Goal: Navigation & Orientation: Find specific page/section

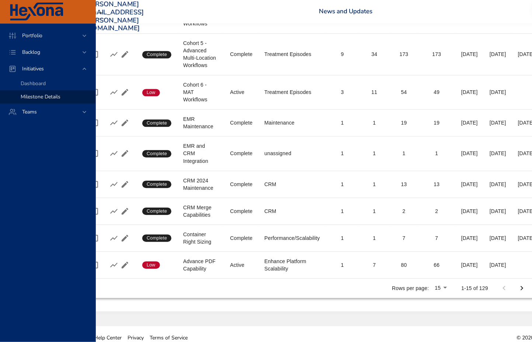
scroll to position [351, 38]
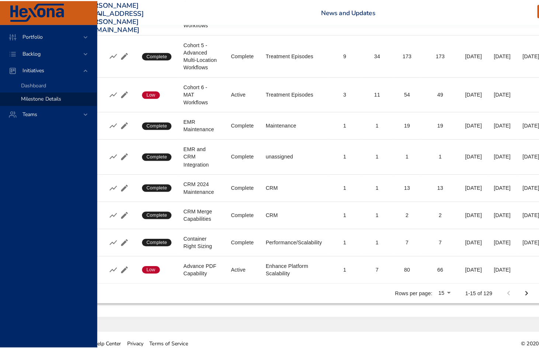
scroll to position [344, 38]
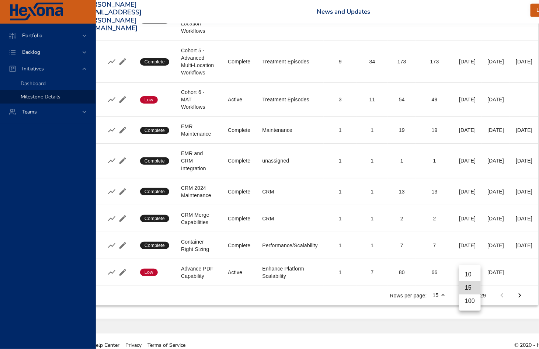
click at [470, 302] on li "100" at bounding box center [470, 300] width 22 height 13
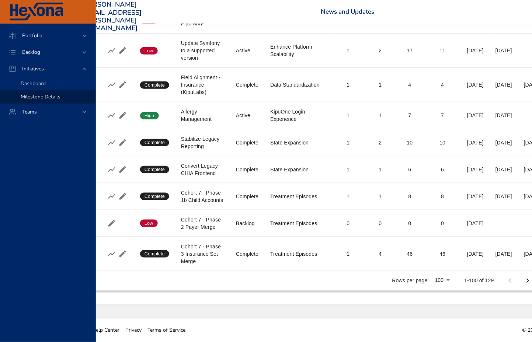
scroll to position [3177, 38]
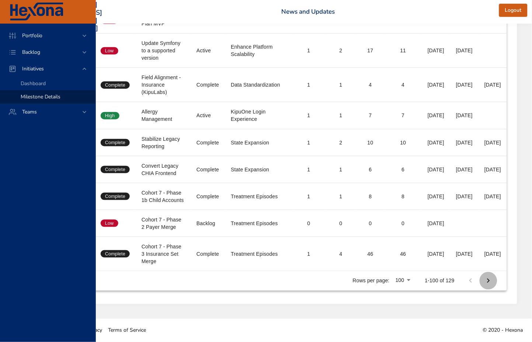
click at [489, 280] on icon "Next Page" at bounding box center [488, 280] width 9 height 9
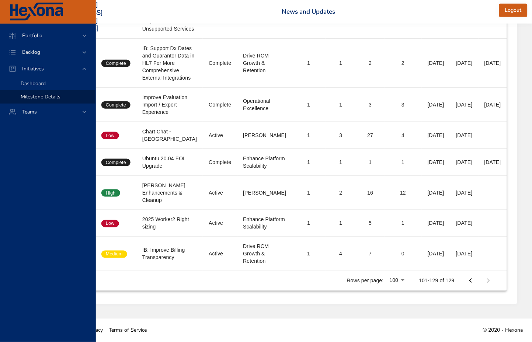
click at [470, 281] on icon "Previous Page" at bounding box center [470, 281] width 3 height 4
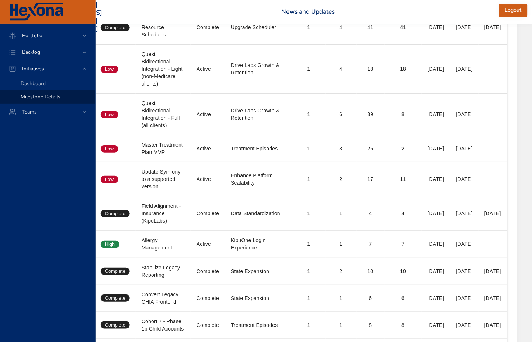
scroll to position [3177, 81]
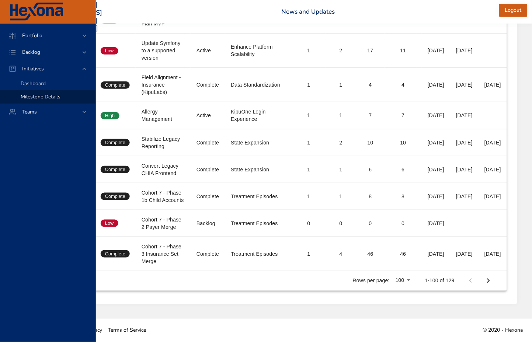
click at [493, 281] on icon "Next Page" at bounding box center [488, 280] width 9 height 9
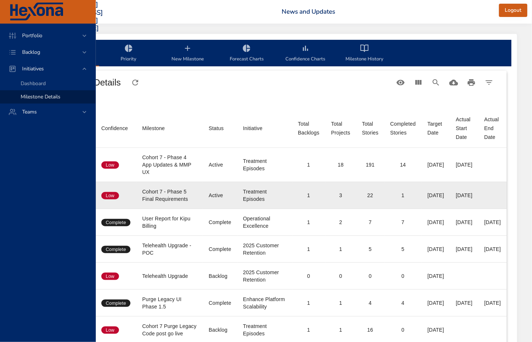
scroll to position [6, 81]
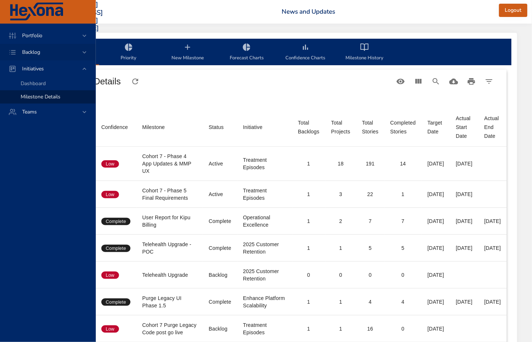
click at [31, 50] on span "Backlog" at bounding box center [31, 52] width 30 height 7
click at [31, 65] on span "Backlog Details" at bounding box center [38, 66] width 35 height 7
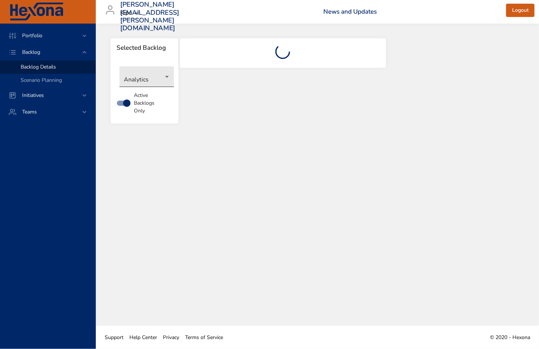
click at [147, 79] on body "Portfolio Backlog Backlog Details Scenario Planning Initiatives Teams matthew.q…" at bounding box center [269, 174] width 539 height 349
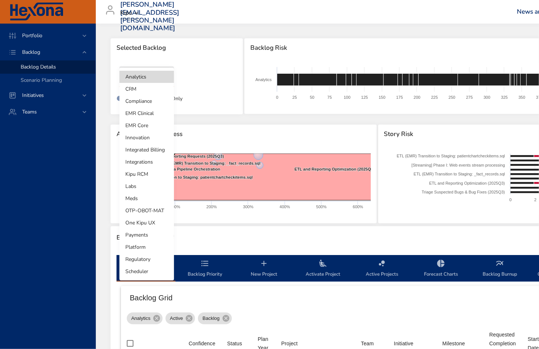
click at [142, 101] on li "Compliance" at bounding box center [146, 101] width 55 height 12
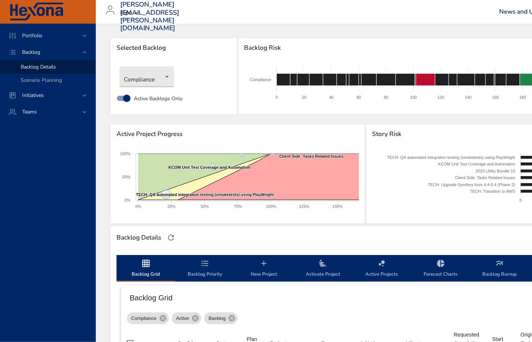
scroll to position [406, 0]
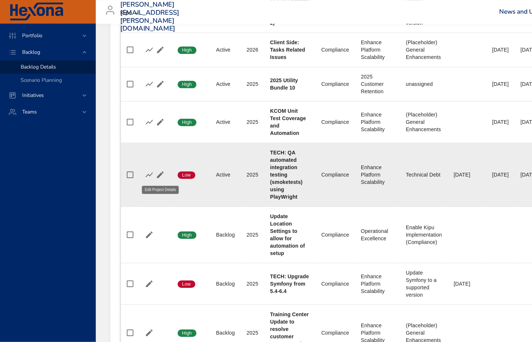
click at [160, 175] on icon "button" at bounding box center [160, 174] width 7 height 7
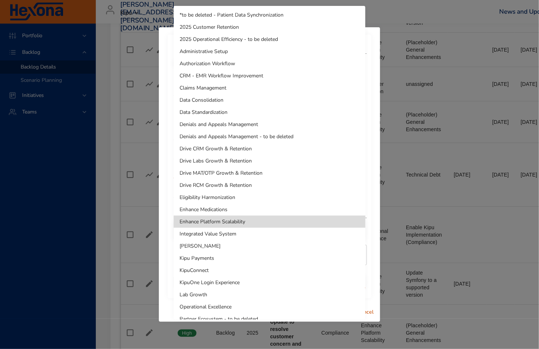
drag, startPoint x: 251, startPoint y: 170, endPoint x: 221, endPoint y: 221, distance: 59.2
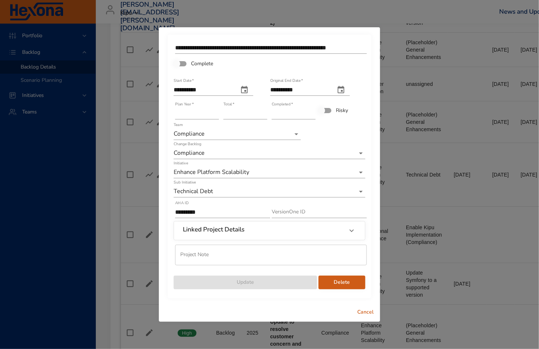
click at [367, 314] on span "Cancel" at bounding box center [365, 312] width 18 height 9
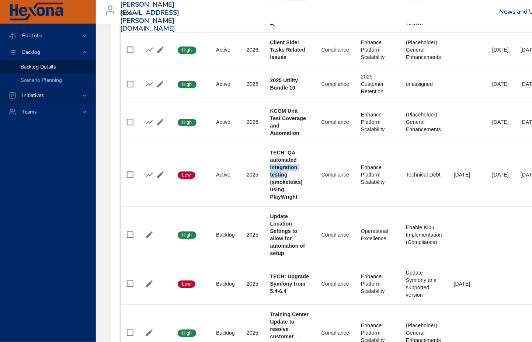
click at [30, 96] on span "Initiatives" at bounding box center [33, 95] width 34 height 7
click at [33, 94] on span "Milestone Details" at bounding box center [41, 96] width 40 height 7
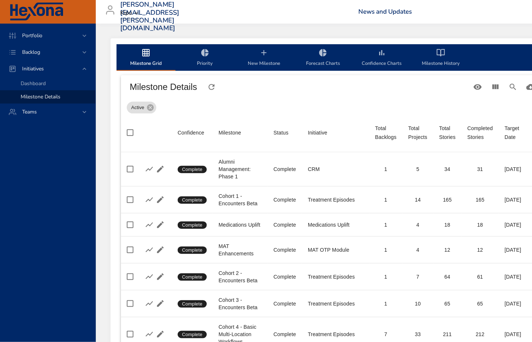
scroll to position [419, 0]
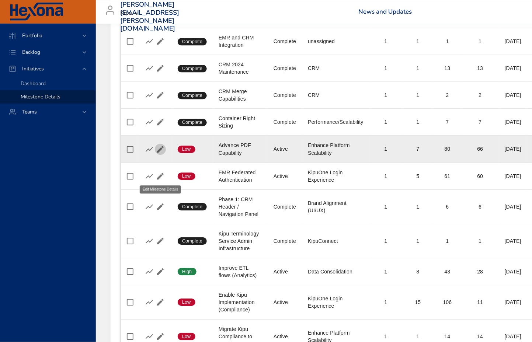
click at [159, 152] on icon "button" at bounding box center [160, 149] width 7 height 7
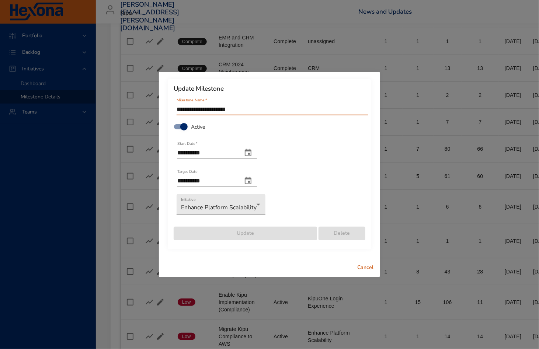
click at [367, 268] on span "Cancel" at bounding box center [365, 267] width 18 height 9
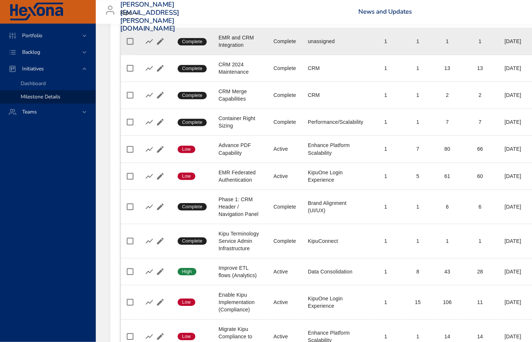
scroll to position [636, 0]
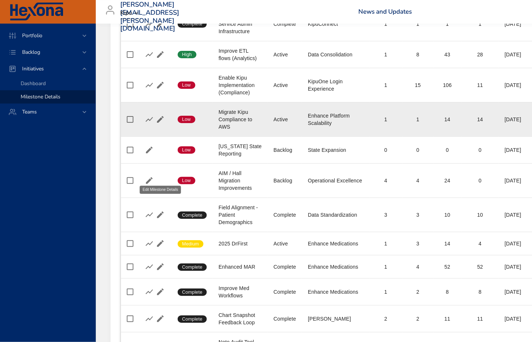
click at [160, 123] on icon "button" at bounding box center [160, 119] width 7 height 7
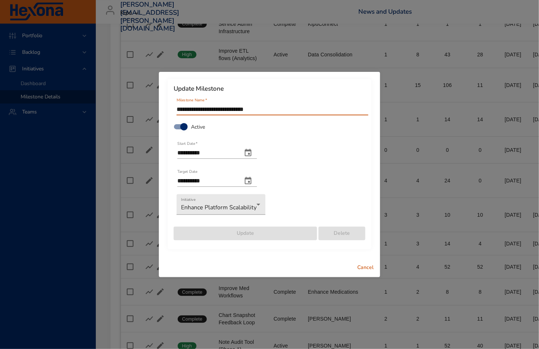
click at [368, 269] on span "Cancel" at bounding box center [365, 267] width 18 height 9
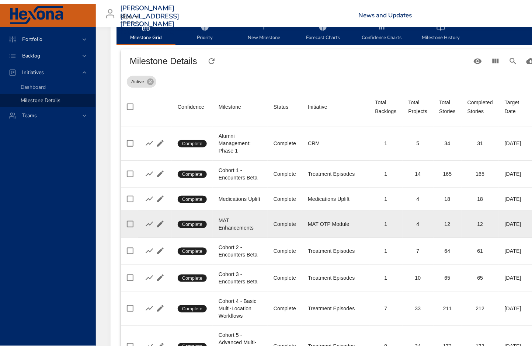
scroll to position [0, 0]
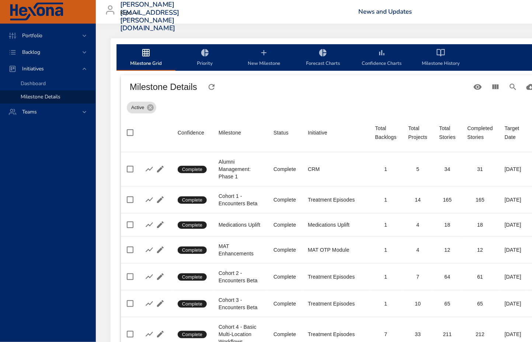
click at [438, 49] on icon "milestone-tabs" at bounding box center [439, 52] width 4 height 7
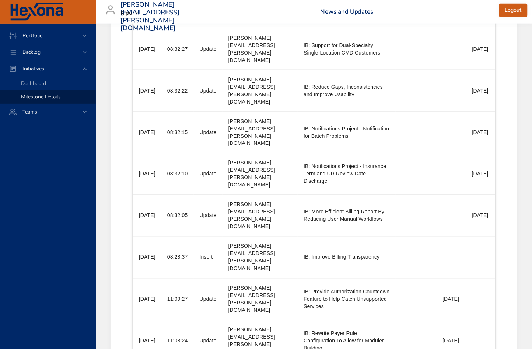
scroll to position [437, 0]
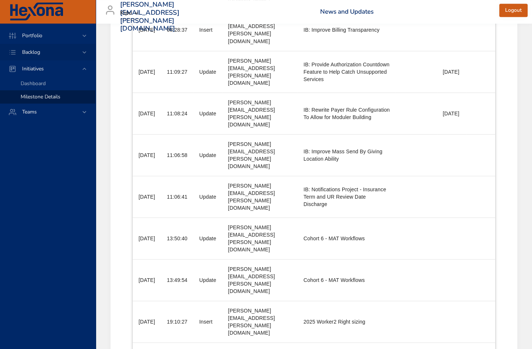
click at [28, 51] on span "Backlog" at bounding box center [31, 52] width 30 height 7
click at [34, 70] on span "Backlog Details" at bounding box center [38, 66] width 35 height 7
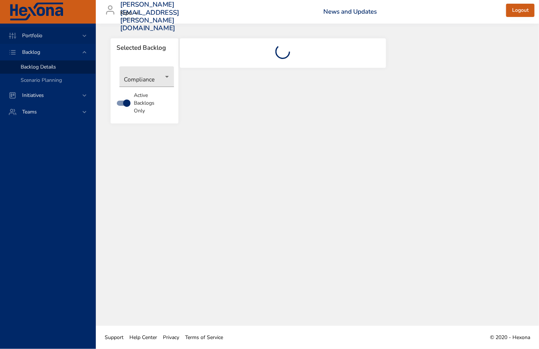
click at [35, 32] on div "Portfolio" at bounding box center [48, 36] width 64 height 8
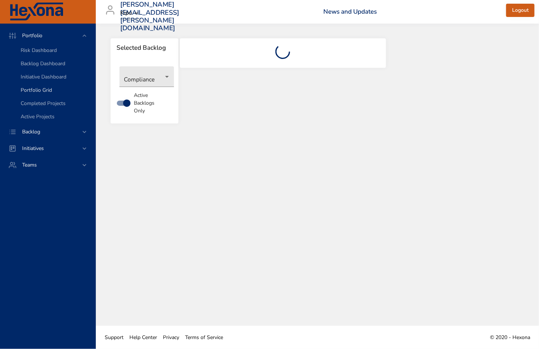
click at [42, 91] on span "Portfolio Grid" at bounding box center [36, 90] width 31 height 7
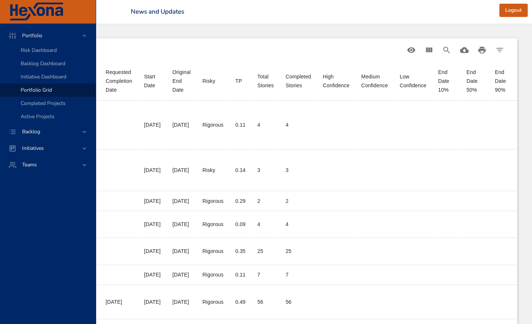
scroll to position [0, 419]
click at [429, 52] on icon "View Columns" at bounding box center [428, 50] width 9 height 9
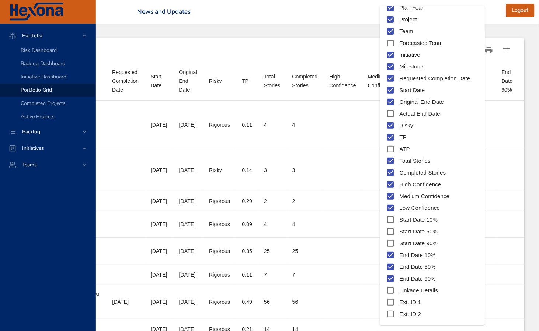
scroll to position [69, 0]
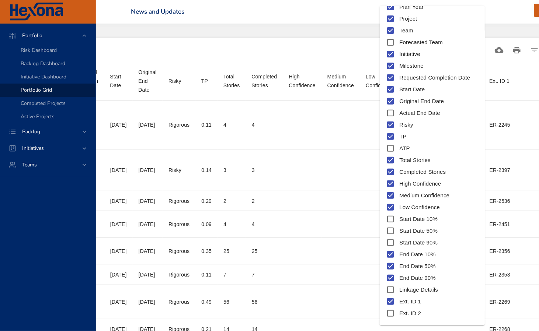
click at [330, 7] on div at bounding box center [269, 165] width 539 height 331
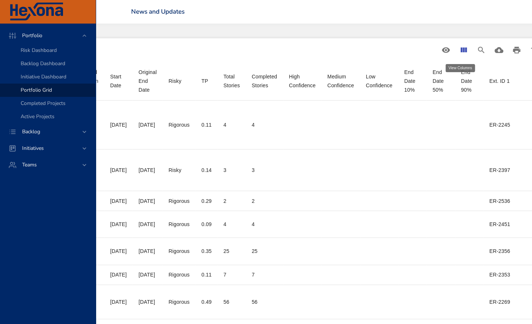
click at [461, 51] on icon "View Columns" at bounding box center [464, 50] width 6 height 5
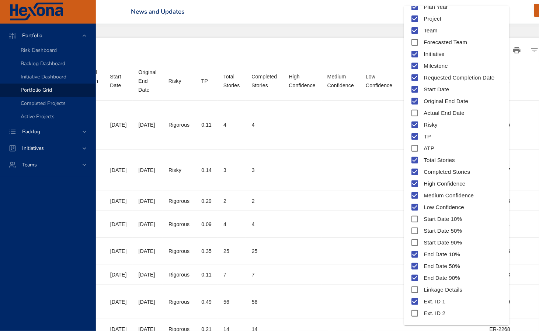
click at [263, 23] on div at bounding box center [269, 165] width 539 height 331
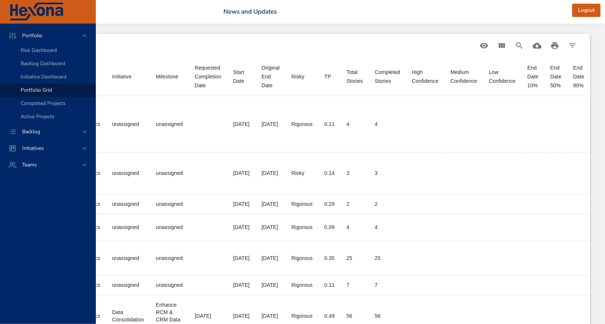
scroll to position [4, 283]
click at [502, 48] on icon "View Columns" at bounding box center [501, 45] width 9 height 9
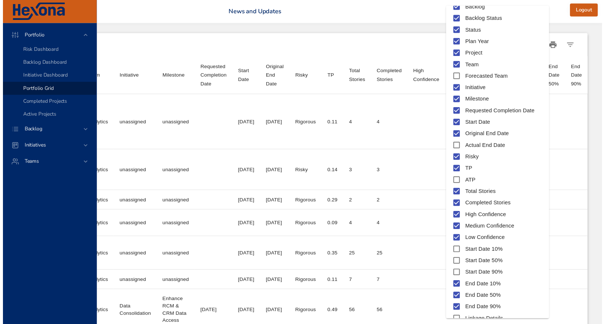
scroll to position [69, 0]
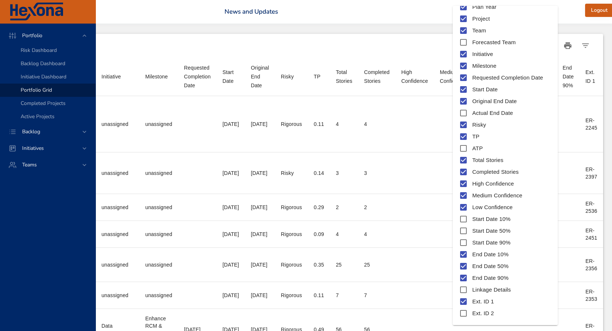
click at [538, 3] on div at bounding box center [306, 165] width 612 height 331
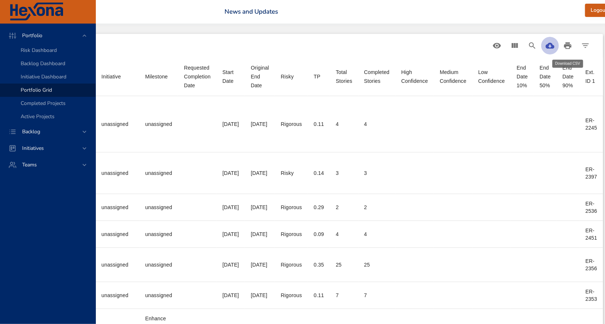
click at [538, 47] on icon "Download CSV" at bounding box center [549, 45] width 9 height 9
click at [29, 132] on span "Backlog" at bounding box center [31, 131] width 30 height 7
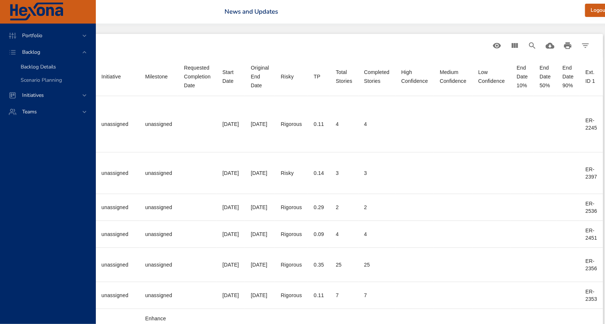
click at [34, 69] on span "Backlog Details" at bounding box center [38, 66] width 35 height 7
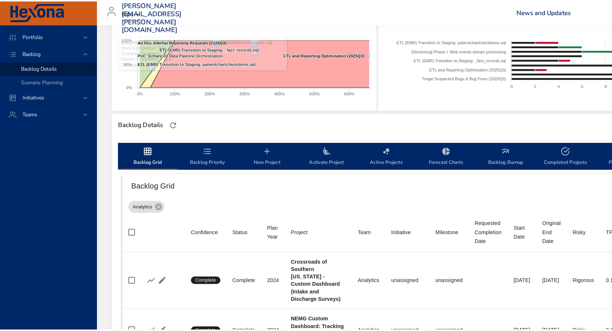
scroll to position [120, 0]
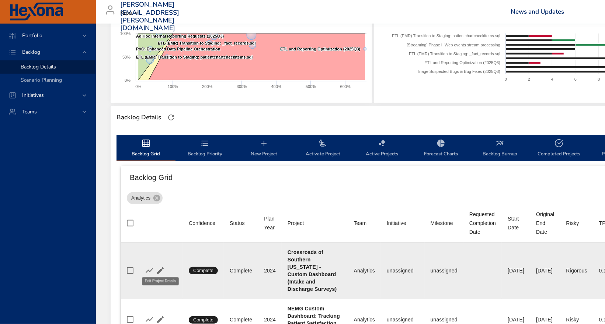
click at [161, 266] on icon "button" at bounding box center [160, 270] width 9 height 9
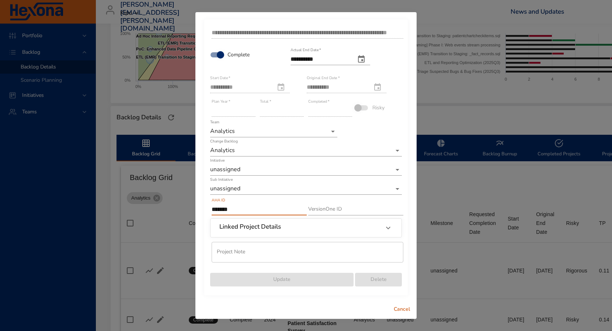
drag, startPoint x: 238, startPoint y: 208, endPoint x: 209, endPoint y: 209, distance: 28.4
click at [209, 209] on div "AHA ID *******" at bounding box center [257, 207] width 97 height 22
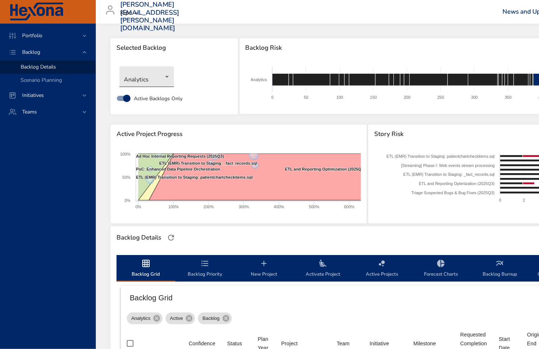
click at [168, 74] on body "Portfolio Backlog Backlog Details Scenario Planning Initiatives Teams [PERSON_N…" at bounding box center [269, 174] width 539 height 349
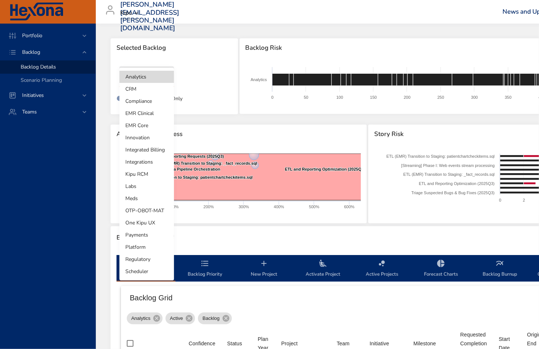
click at [137, 99] on li "Compliance" at bounding box center [146, 101] width 55 height 12
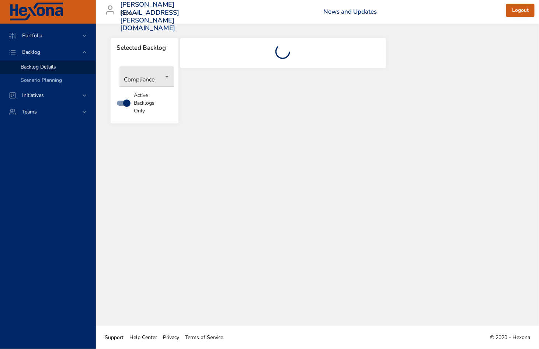
click at [214, 72] on div at bounding box center [282, 85] width 207 height 95
click at [164, 77] on body "Portfolio Backlog Backlog Details Scenario Planning Initiatives Teams [PERSON_N…" at bounding box center [269, 174] width 539 height 349
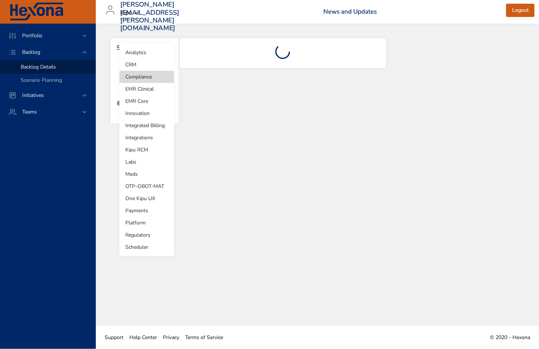
click at [153, 88] on li "EMR Clinical" at bounding box center [146, 89] width 55 height 12
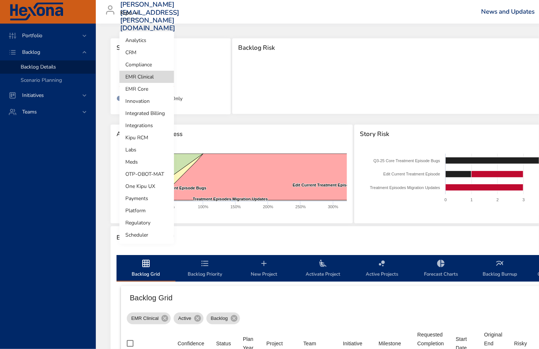
click at [167, 74] on body "Portfolio Backlog Backlog Details Scenario Planning Initiatives Teams [PERSON_N…" at bounding box center [269, 174] width 539 height 349
click at [147, 55] on li "CRM" at bounding box center [146, 52] width 55 height 12
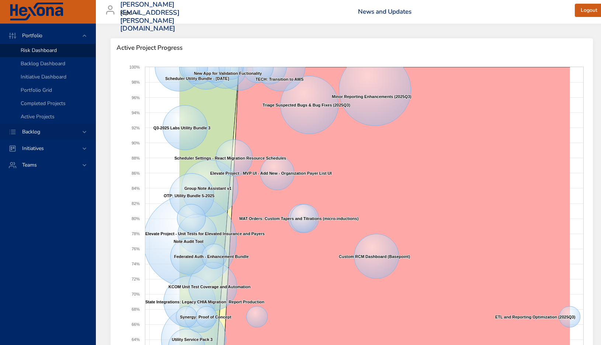
click at [41, 133] on span "Backlog" at bounding box center [31, 131] width 30 height 7
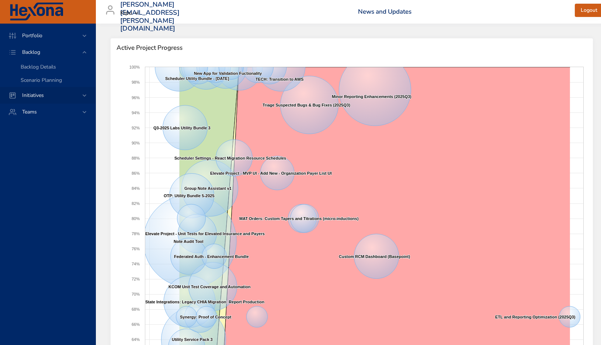
click at [36, 95] on span "Initiatives" at bounding box center [33, 95] width 34 height 7
click at [35, 51] on span "Backlog" at bounding box center [31, 52] width 30 height 7
click at [39, 65] on span "Backlog Details" at bounding box center [38, 66] width 35 height 7
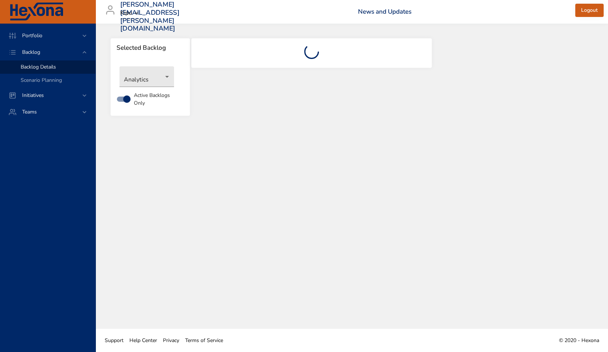
drag, startPoint x: 267, startPoint y: 72, endPoint x: 256, endPoint y: 60, distance: 16.4
click at [267, 71] on div at bounding box center [311, 82] width 242 height 88
click at [204, 41] on div at bounding box center [311, 52] width 241 height 29
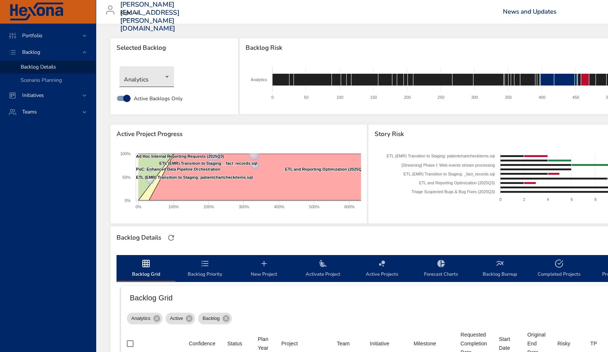
click at [167, 77] on body "Portfolio Backlog Backlog Details Scenario Planning Initiatives Teams matthew.q…" at bounding box center [304, 176] width 608 height 352
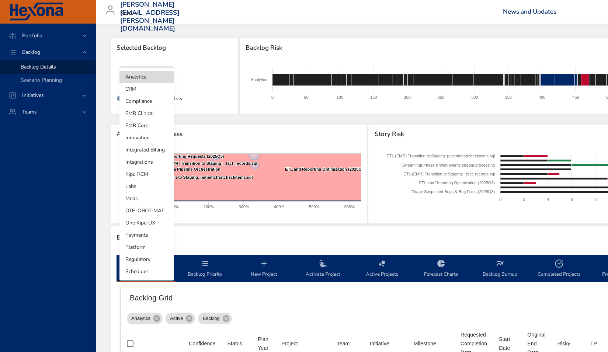
click at [141, 100] on li "Compliance" at bounding box center [146, 101] width 55 height 12
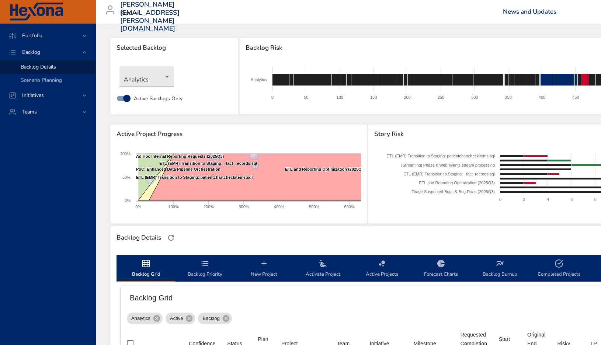
click at [165, 76] on body "Portfolio Backlog Backlog Details Scenario Planning Initiatives Teams [PERSON_N…" at bounding box center [300, 172] width 601 height 345
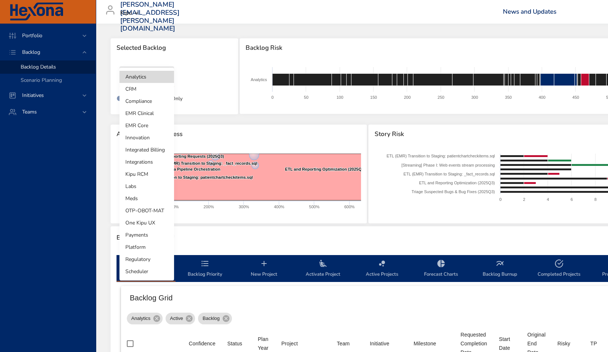
click at [144, 100] on li "Compliance" at bounding box center [146, 101] width 55 height 12
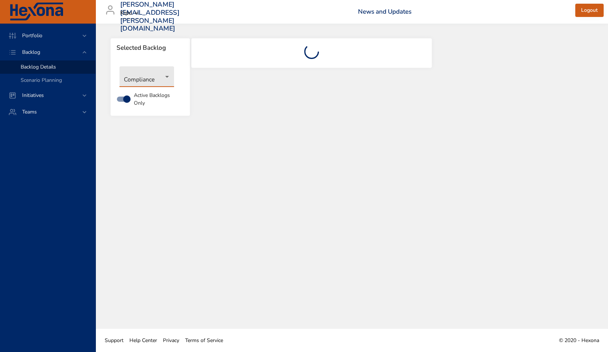
click at [149, 78] on body "Portfolio Backlog Backlog Details Scenario Planning Initiatives Teams [PERSON_N…" at bounding box center [304, 176] width 608 height 352
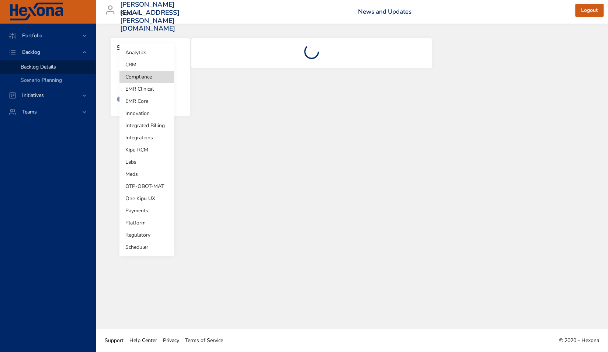
click at [141, 122] on li "Integrated Billing" at bounding box center [146, 125] width 55 height 12
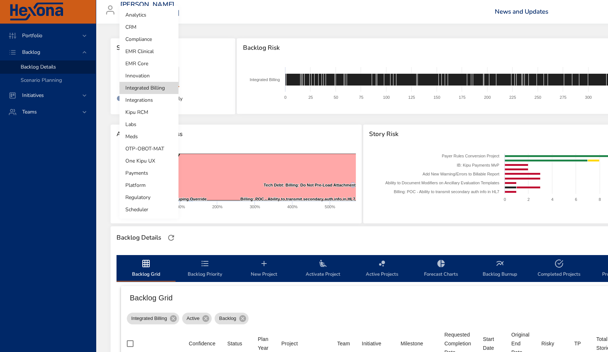
click at [158, 74] on body "Portfolio Backlog Backlog Details Scenario Planning Initiatives Teams [PERSON_N…" at bounding box center [304, 176] width 608 height 352
click at [147, 101] on li "Integrations" at bounding box center [148, 100] width 59 height 12
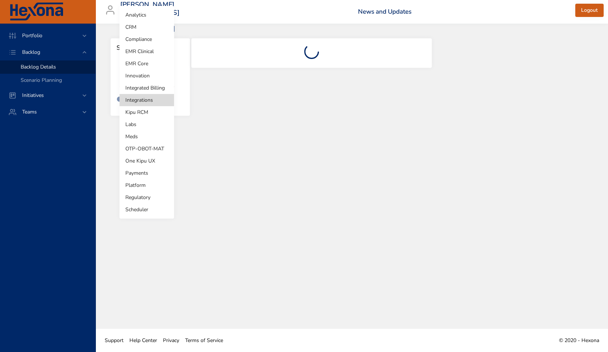
click at [163, 83] on body "Portfolio Backlog Backlog Details Scenario Planning Initiatives Teams [PERSON_N…" at bounding box center [304, 176] width 608 height 352
click at [147, 66] on li "EMR Core" at bounding box center [146, 63] width 55 height 12
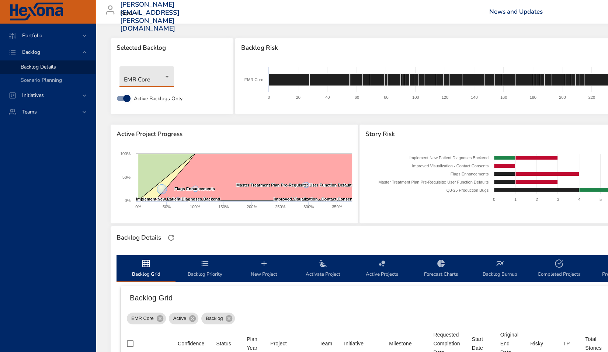
click at [166, 78] on body "Portfolio Backlog Backlog Details Scenario Planning Initiatives Teams [PERSON_N…" at bounding box center [304, 176] width 608 height 352
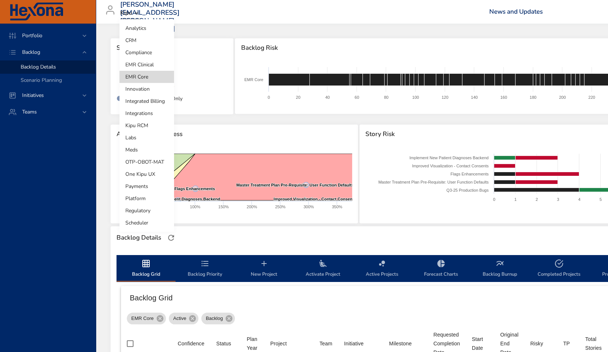
click at [134, 223] on li "Scheduler" at bounding box center [146, 223] width 55 height 12
